Goal: Use online tool/utility: Utilize a website feature to perform a specific function

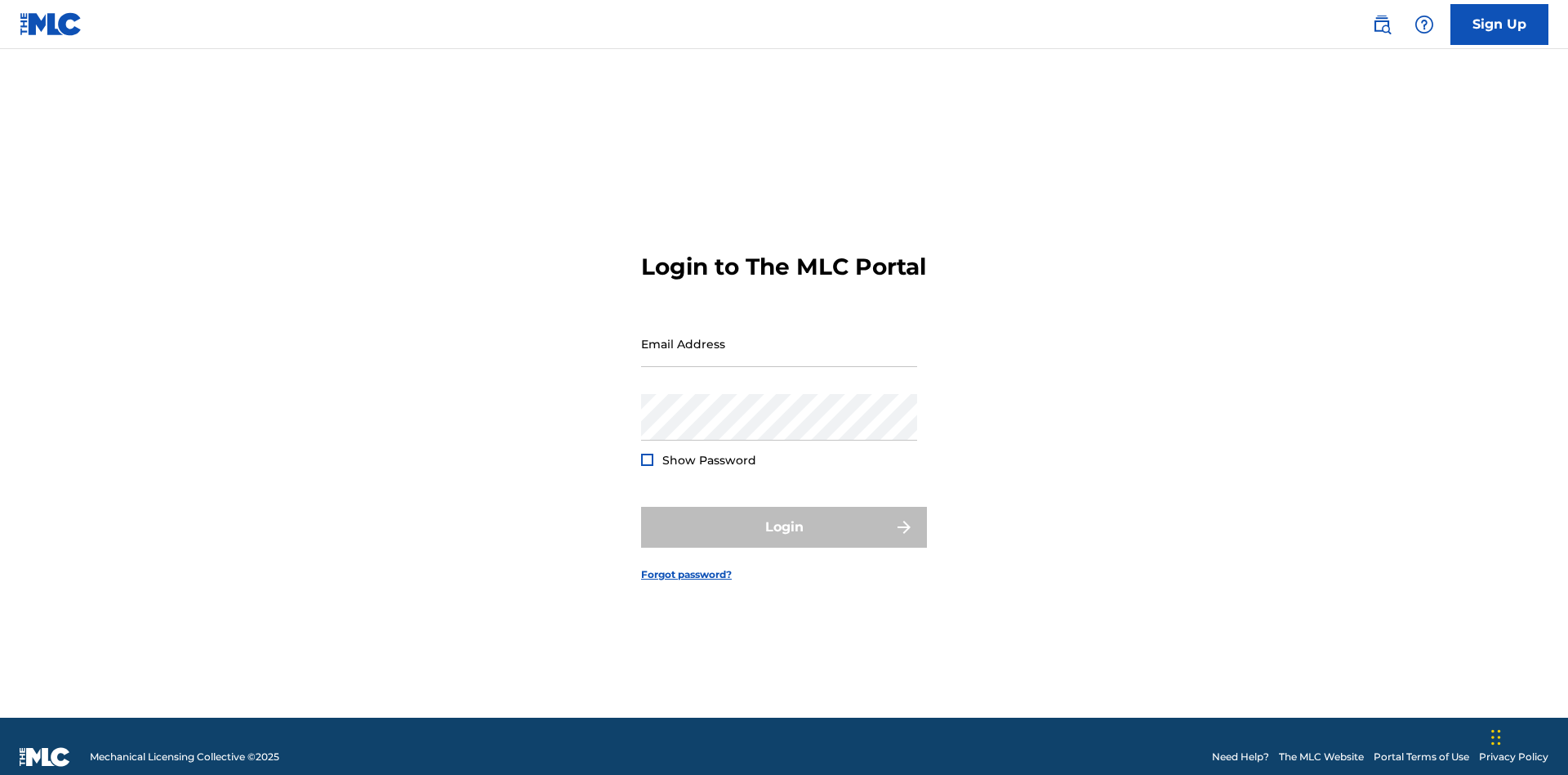
scroll to position [21, 0]
click at [779, 336] on input "Email Address" at bounding box center [779, 343] width 276 height 46
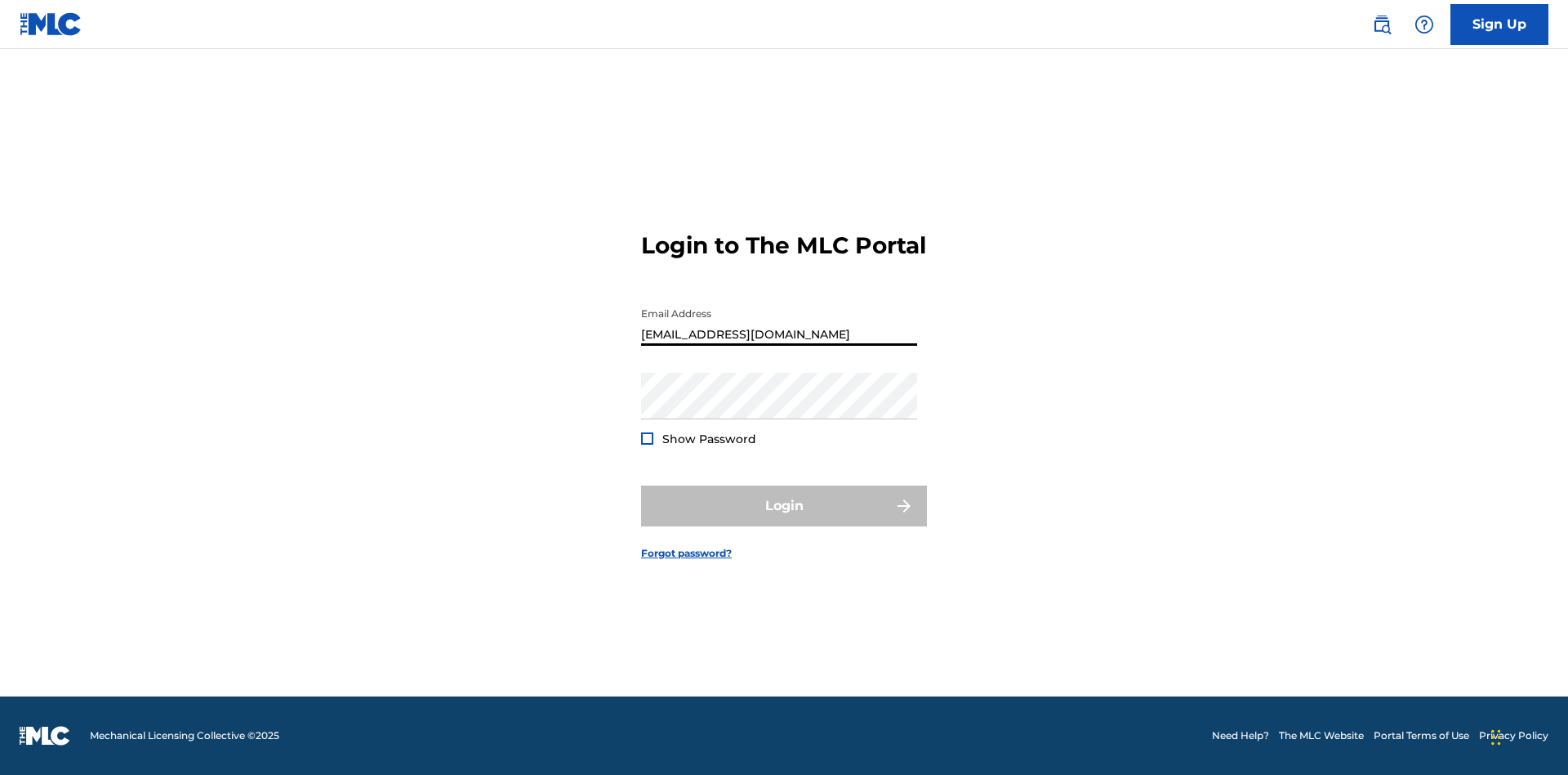
type input "[EMAIL_ADDRESS][DOMAIN_NAME]"
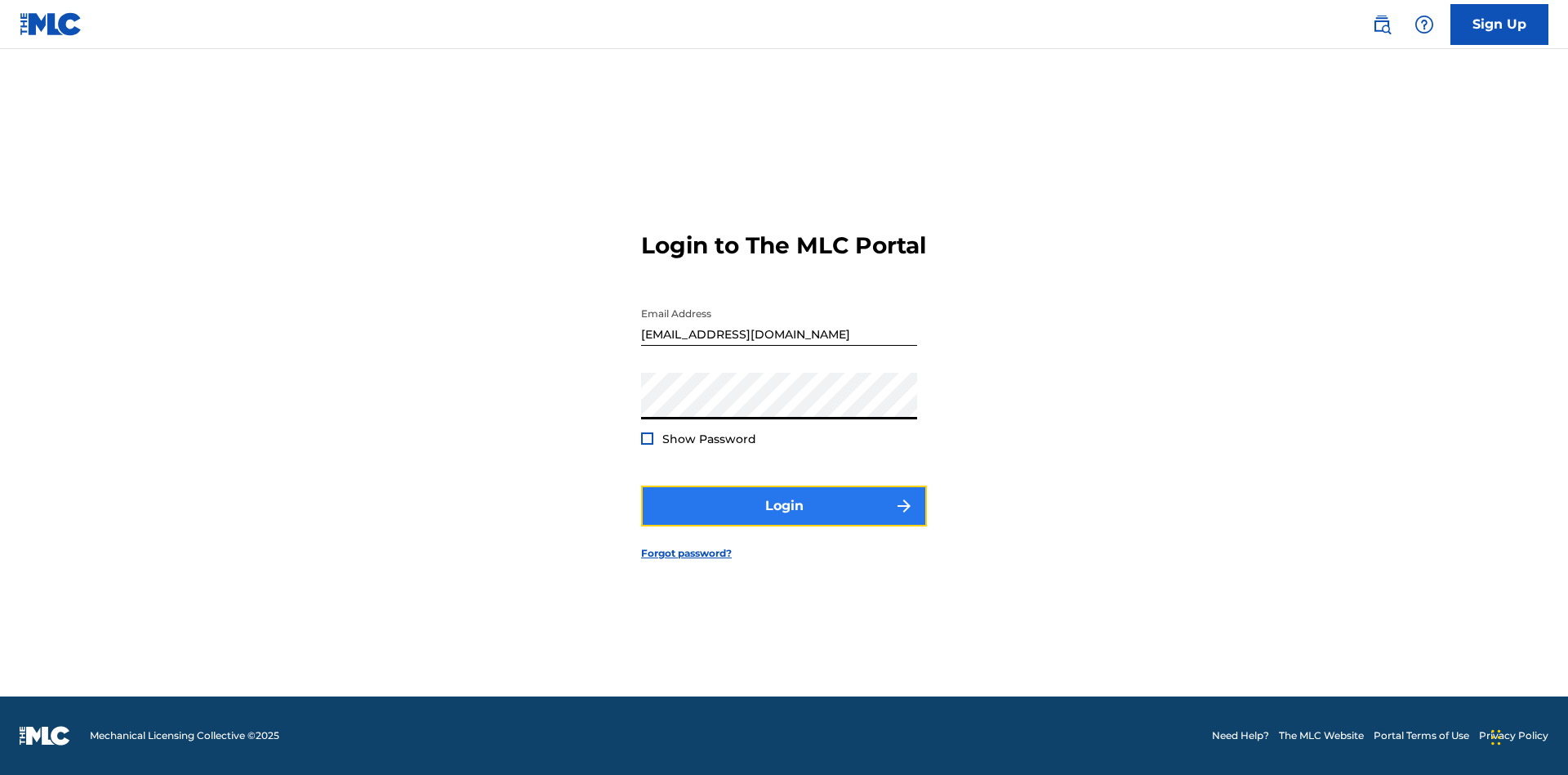
click at [784, 520] on button "Login" at bounding box center [784, 506] width 286 height 41
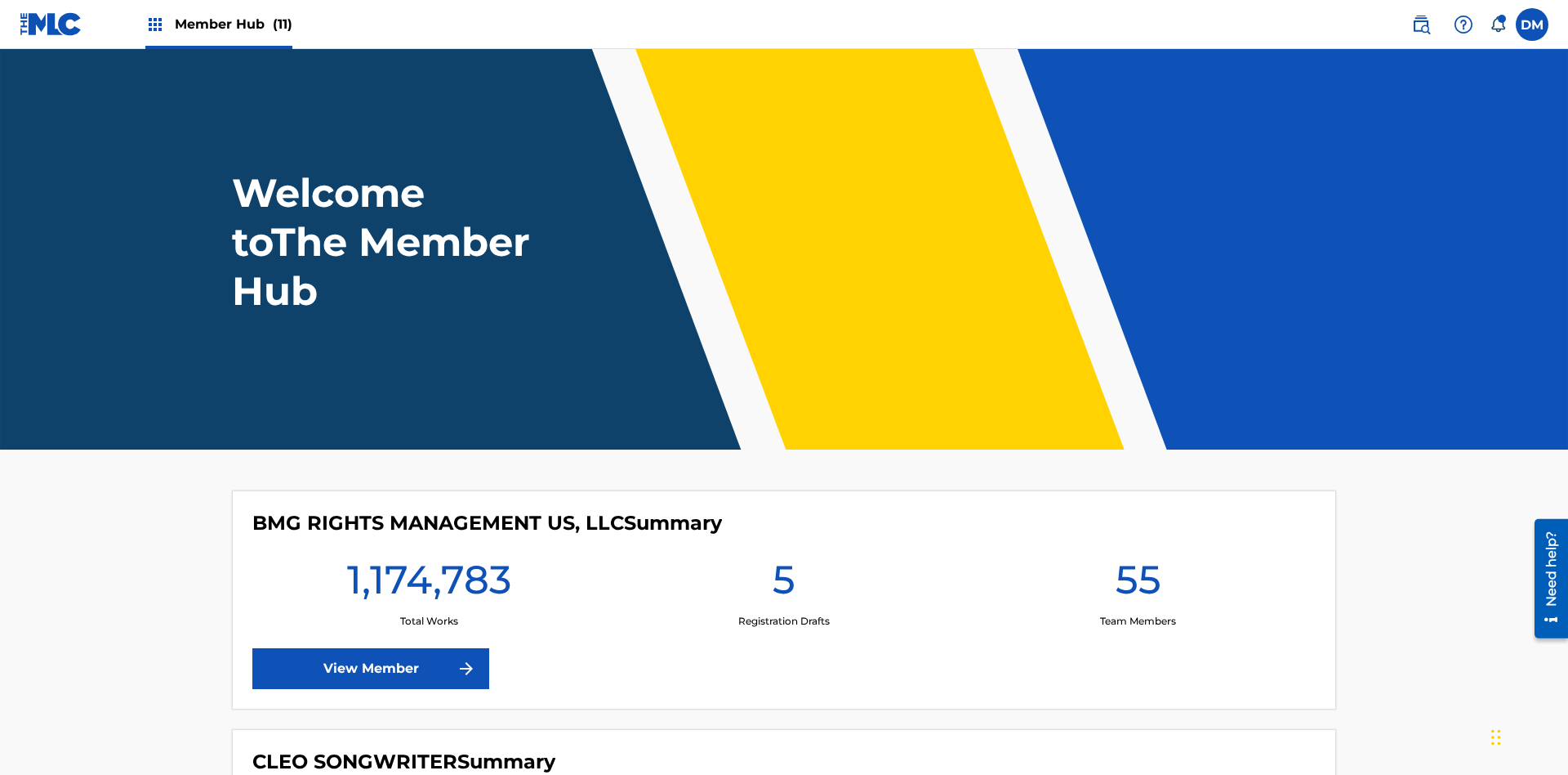
click at [233, 24] on span "Member Hub (11)" at bounding box center [234, 23] width 118 height 19
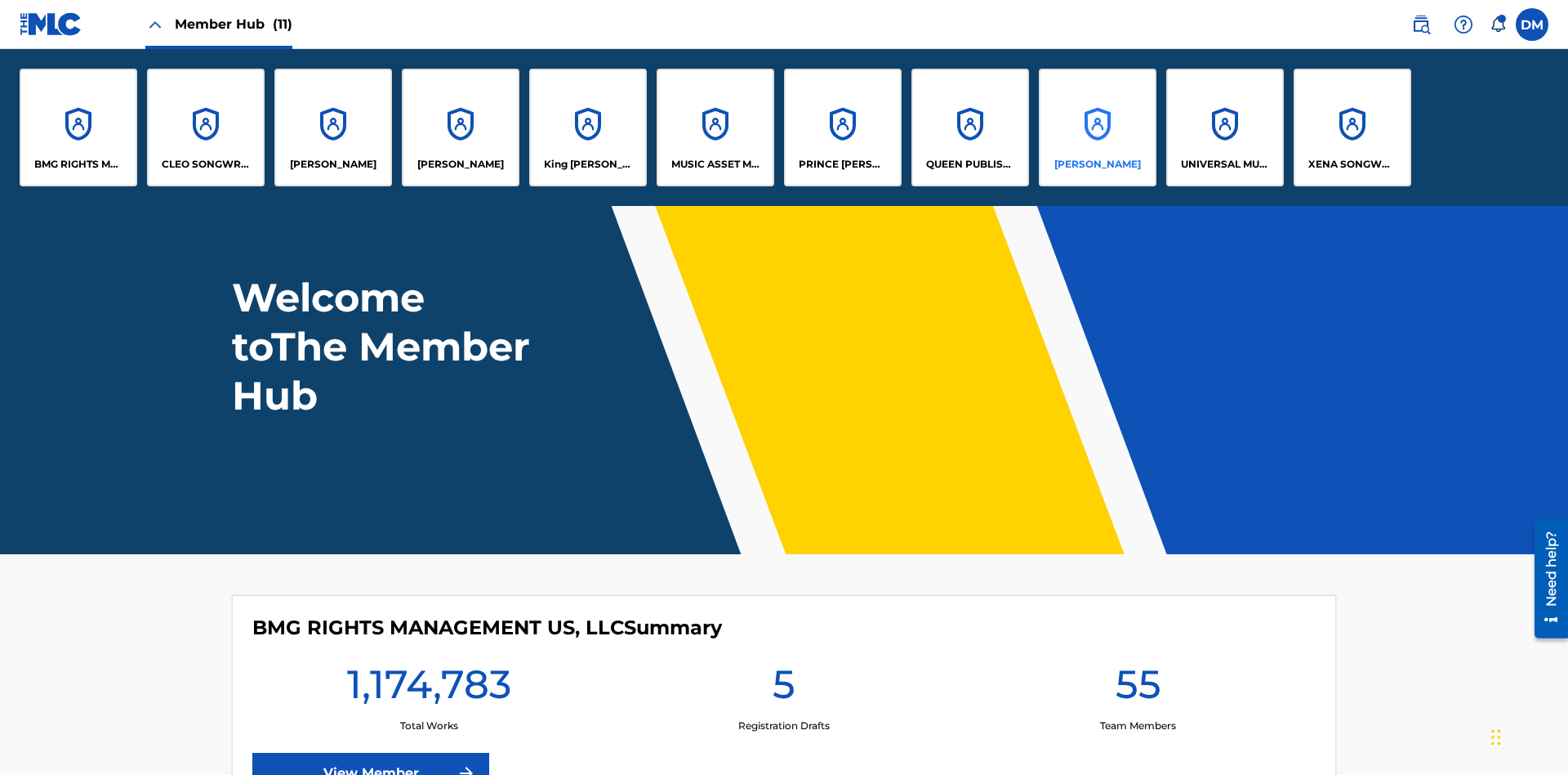
click at [1097, 164] on p "[PERSON_NAME]" at bounding box center [1097, 164] width 86 height 14
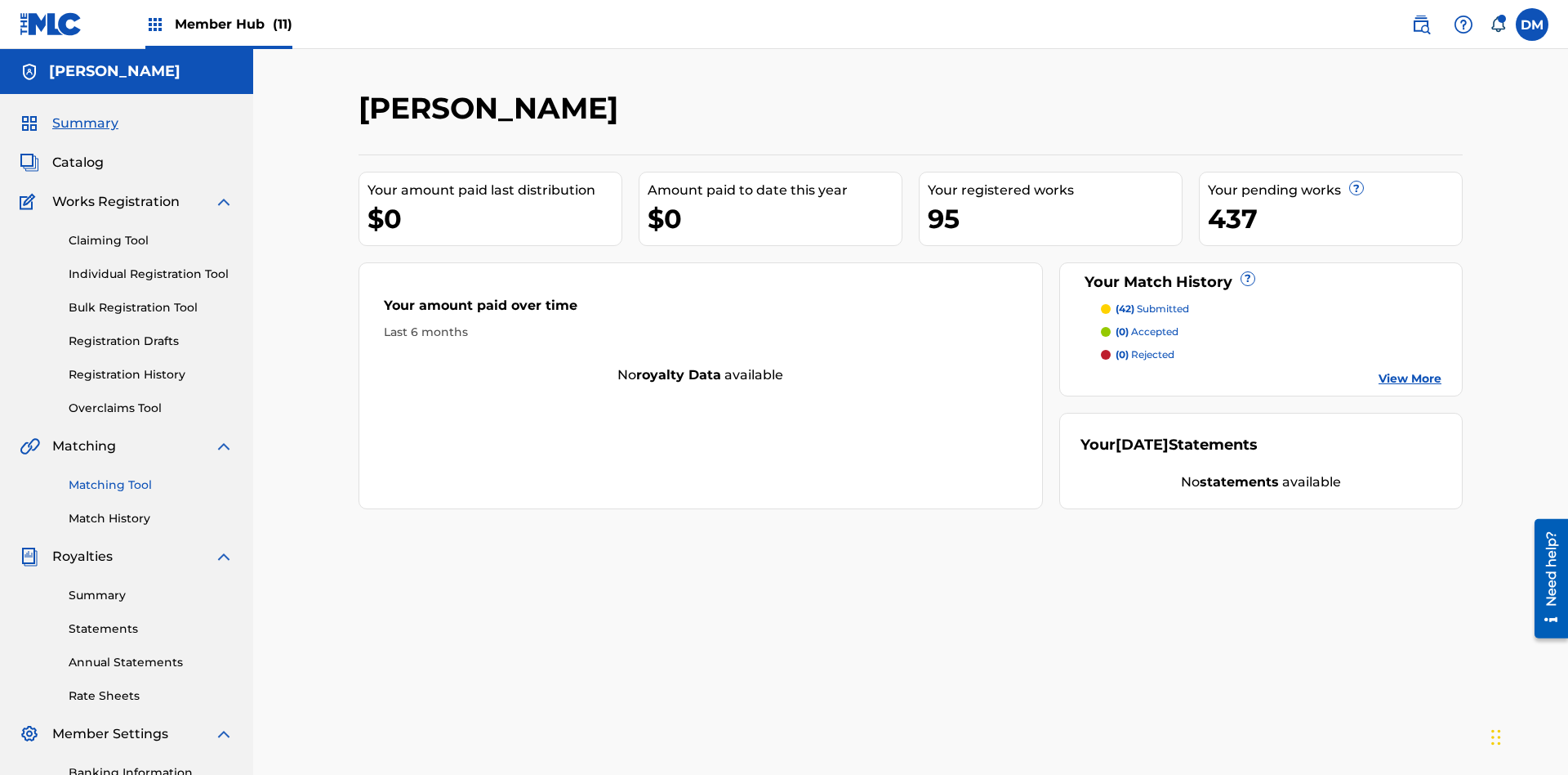
click at [152, 476] on link "Matching Tool" at bounding box center [151, 484] width 165 height 17
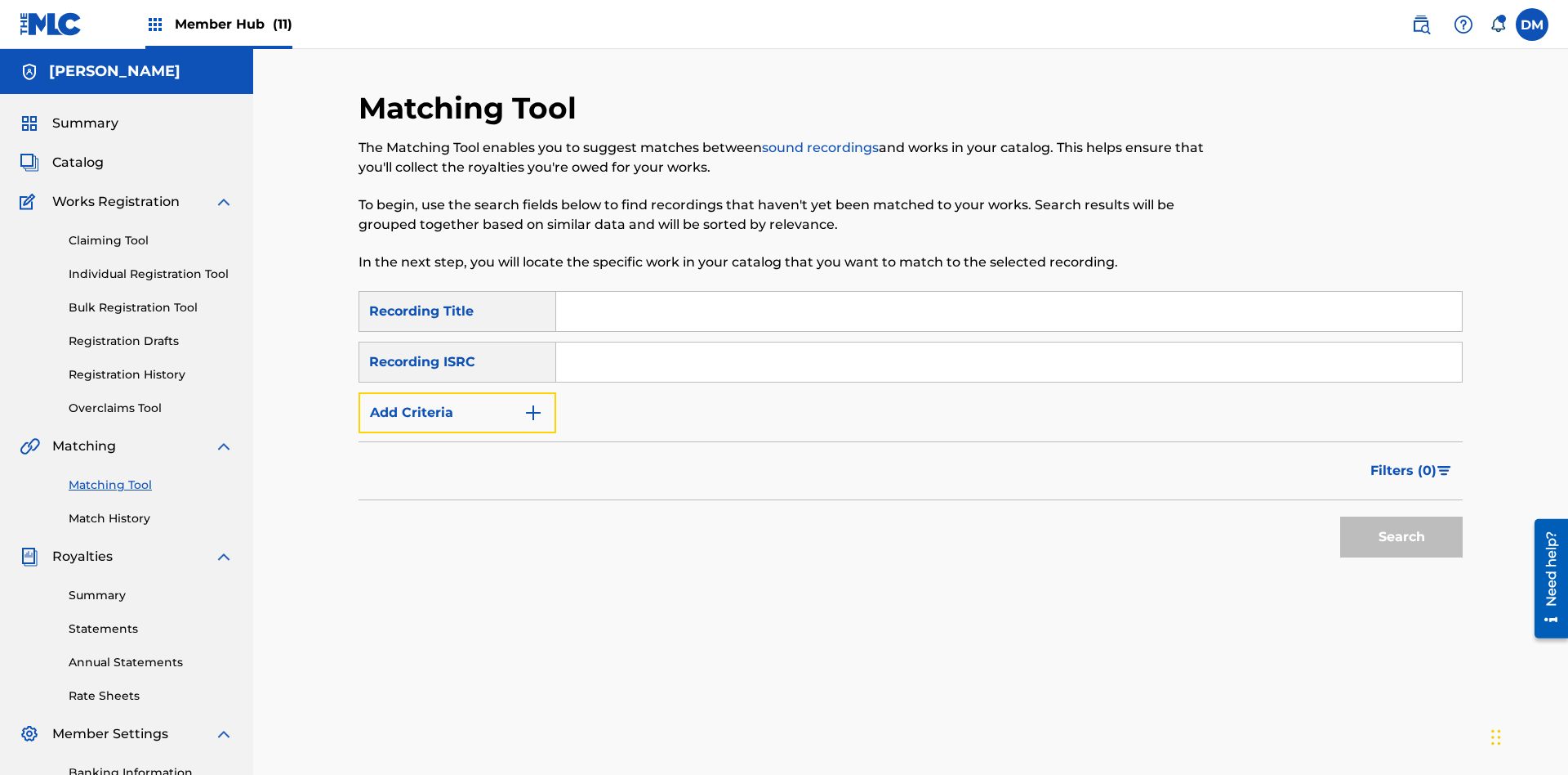
click at [457, 392] on button "Add Criteria" at bounding box center [457, 413] width 198 height 41
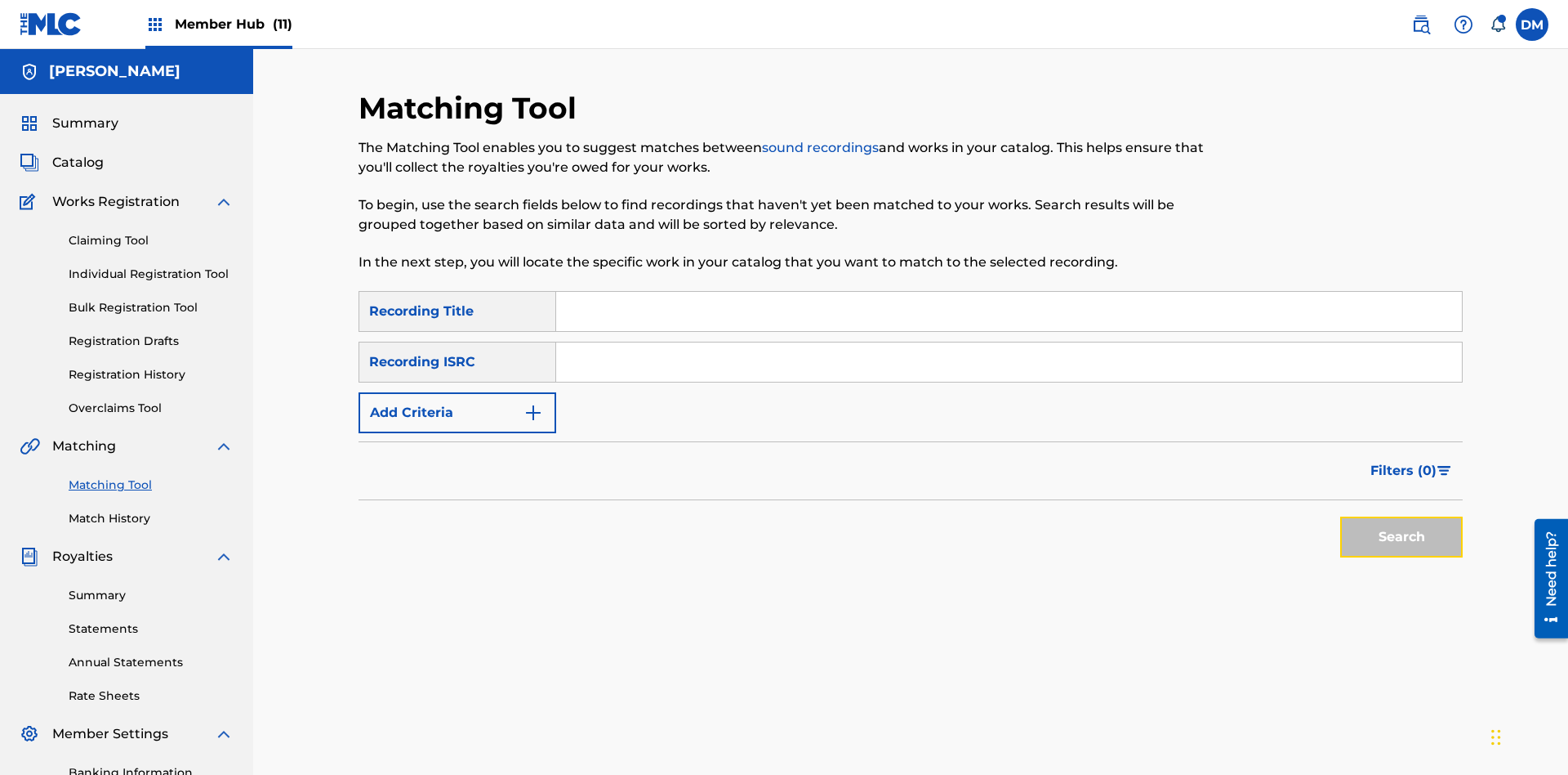
click at [1401, 516] on button "Search" at bounding box center [1401, 537] width 122 height 41
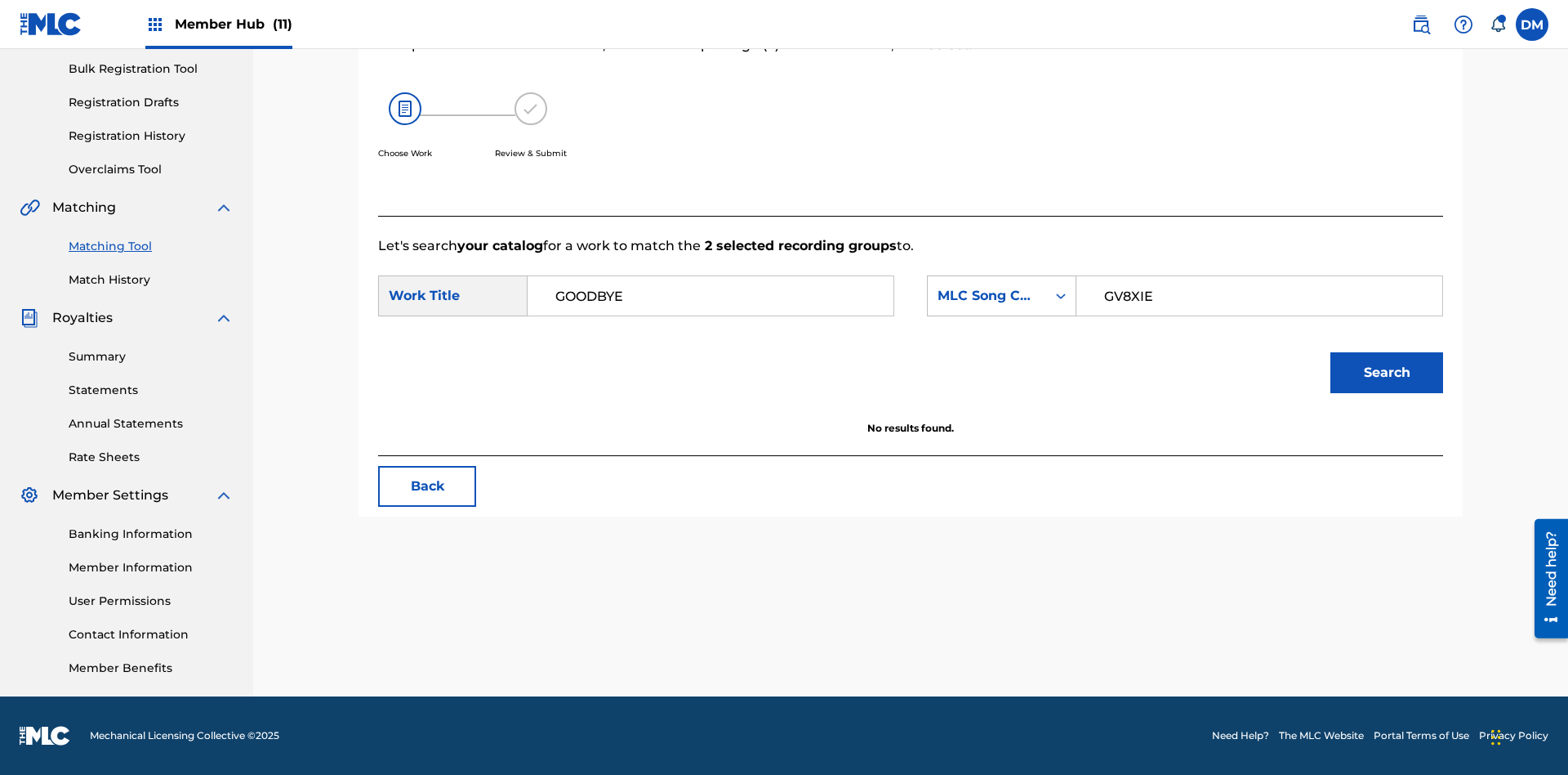
scroll to position [239, 0]
